Goal: Transaction & Acquisition: Purchase product/service

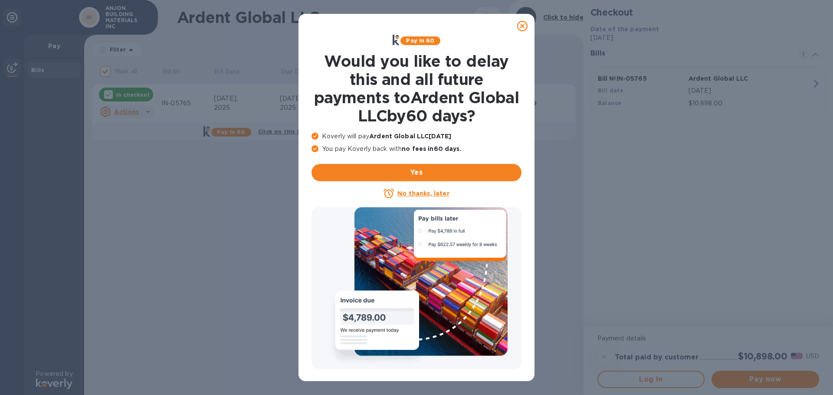
click at [525, 24] on icon at bounding box center [522, 26] width 10 height 10
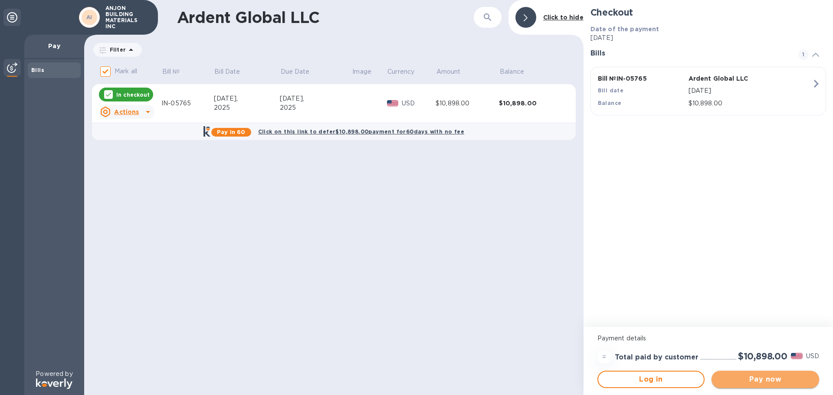
click at [750, 383] on span "Pay now" at bounding box center [766, 379] width 94 height 10
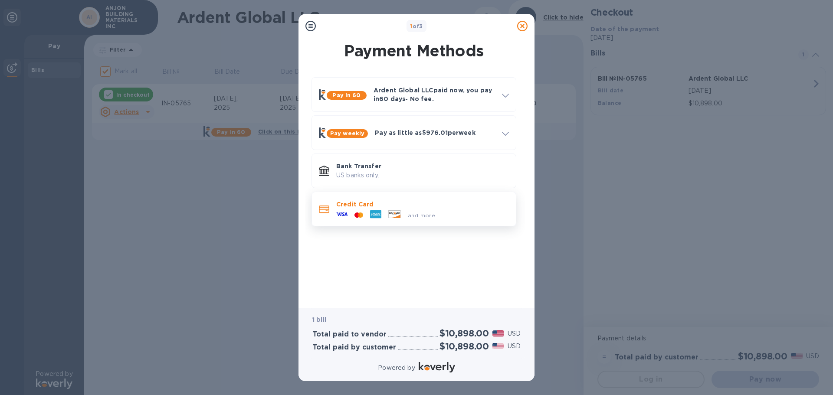
click at [423, 196] on div "Credit Card and more..." at bounding box center [413, 209] width 197 height 27
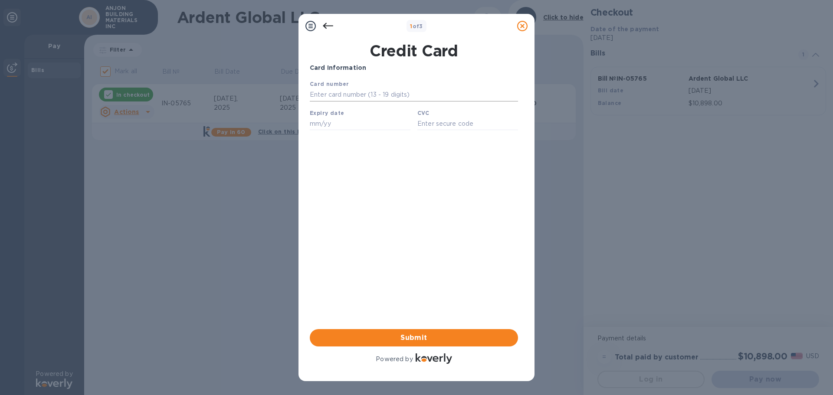
click at [372, 93] on input "text" at bounding box center [414, 95] width 208 height 13
type input "[CREDIT_CARD_NUMBER]"
type input "09/27"
type input "705"
click at [325, 180] on div "Card Information Your browser does not support iframes Submit Powered by" at bounding box center [414, 214] width 208 height 302
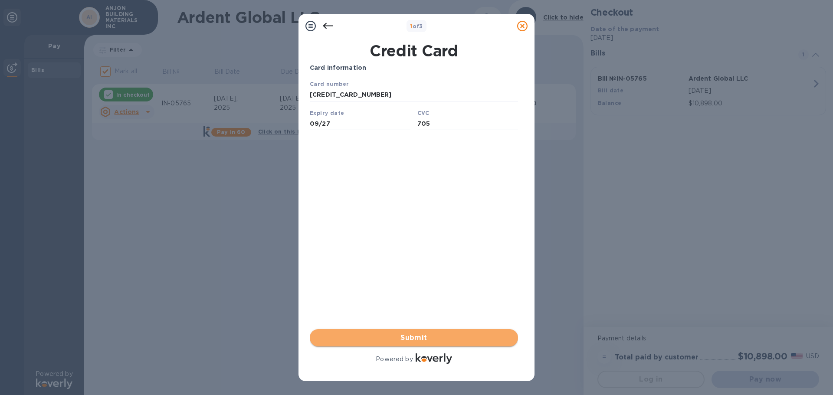
click at [407, 342] on span "Submit" at bounding box center [414, 338] width 194 height 10
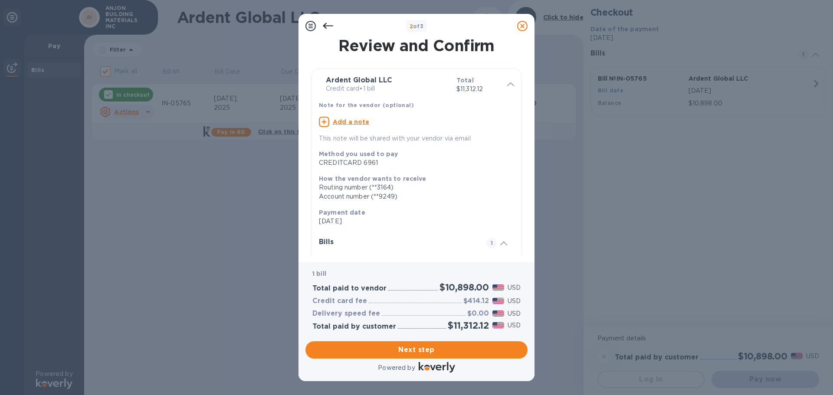
click at [329, 28] on icon at bounding box center [328, 26] width 10 height 10
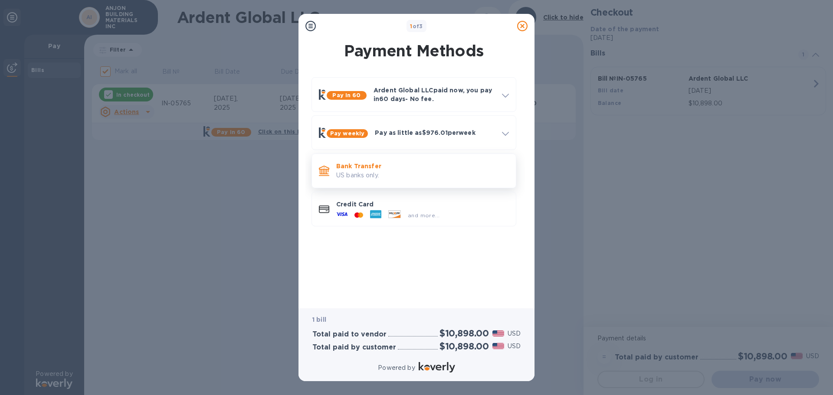
click at [354, 174] on p "US banks only." at bounding box center [422, 175] width 173 height 9
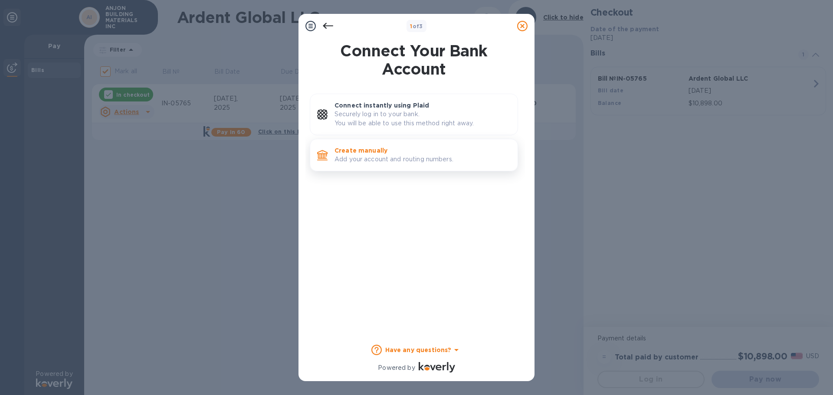
click at [347, 154] on p "Create manually" at bounding box center [423, 150] width 176 height 9
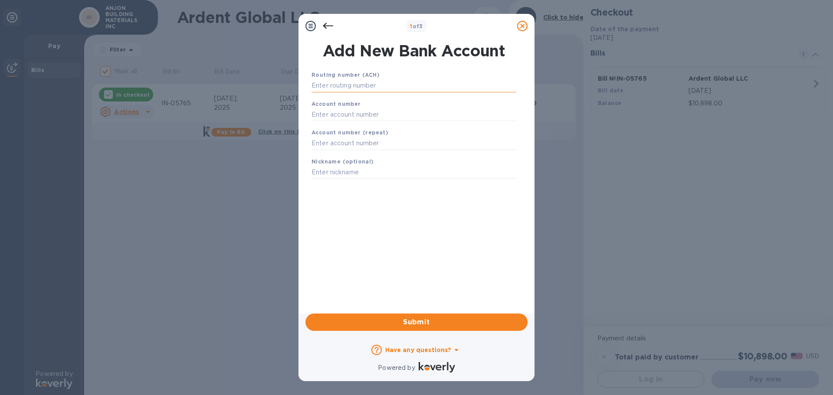
click at [356, 86] on input "text" at bounding box center [414, 85] width 205 height 13
type input "081000993"
type input "603101224"
type input "FSB"
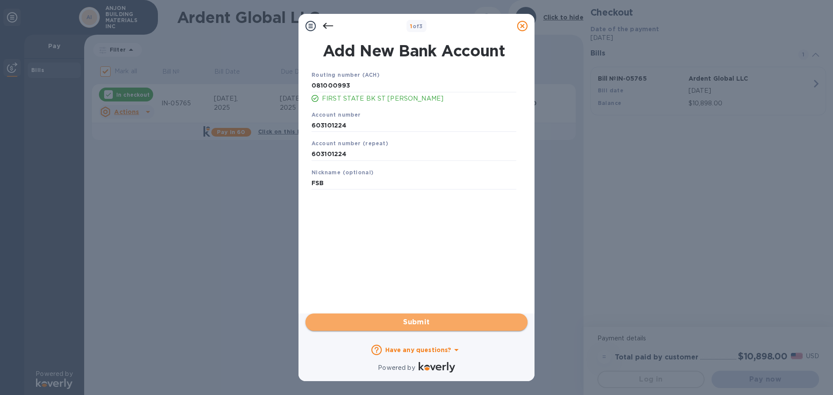
click at [432, 329] on button "Submit" at bounding box center [416, 322] width 222 height 17
